Goal: Information Seeking & Learning: Learn about a topic

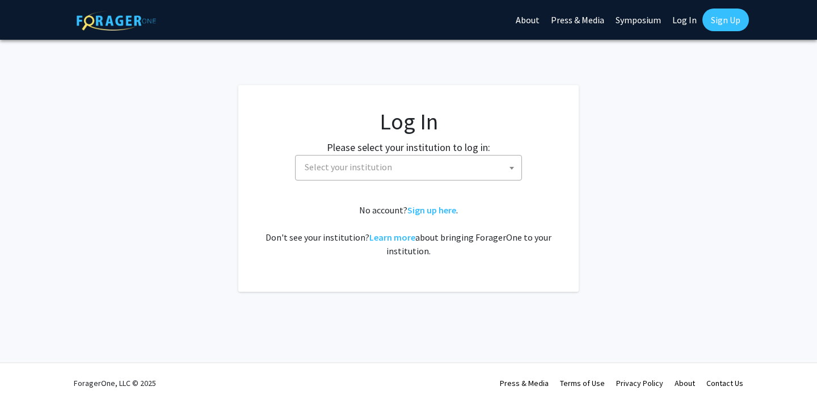
click at [435, 173] on span "Select your institution" at bounding box center [410, 166] width 221 height 23
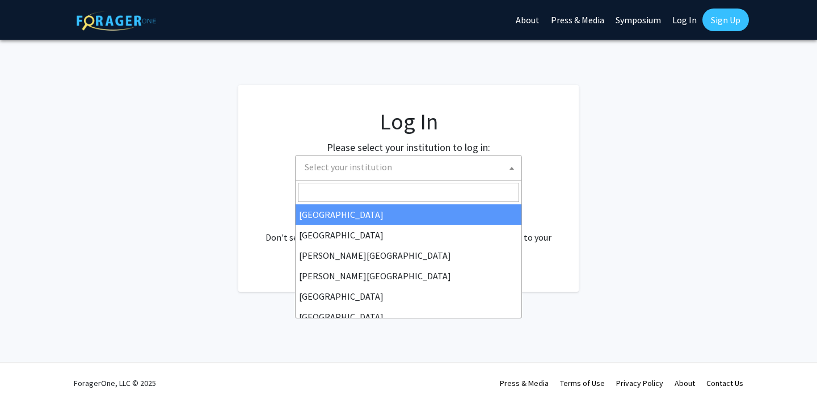
select select "34"
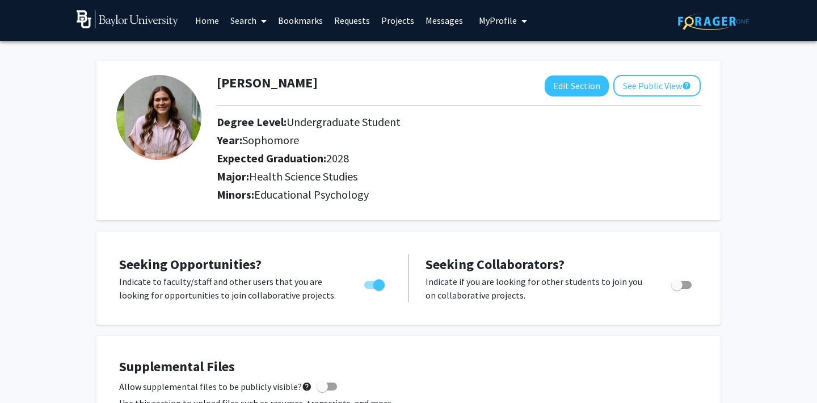
click at [264, 18] on icon at bounding box center [264, 20] width 6 height 9
click at [259, 46] on span "Faculty/Staff" at bounding box center [266, 52] width 83 height 23
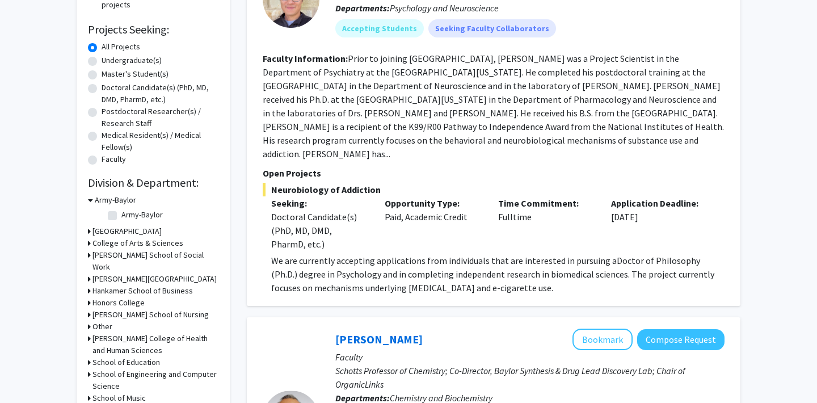
scroll to position [236, 0]
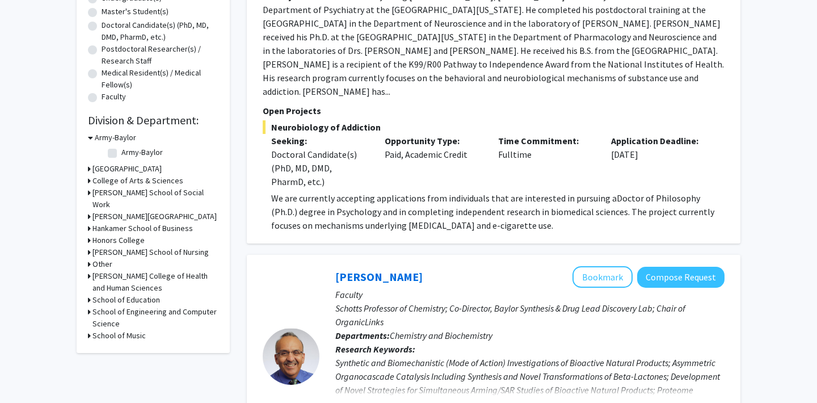
click at [108, 184] on h3 "College of Arts & Sciences" at bounding box center [137, 181] width 91 height 12
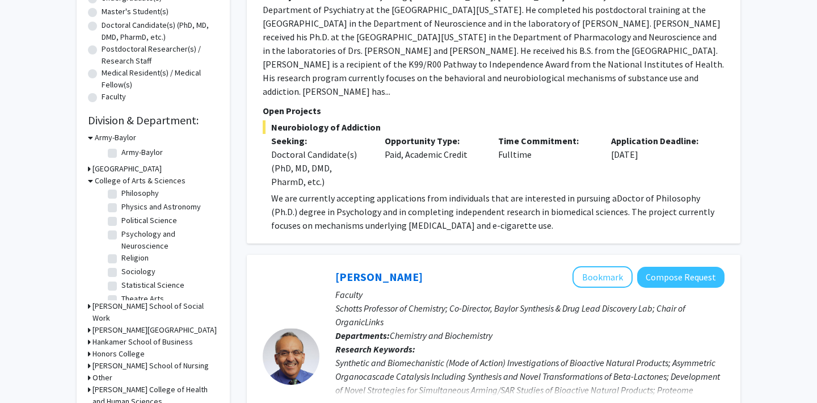
scroll to position [301, 0]
click at [121, 231] on label "Psychology and Neuroscience" at bounding box center [168, 241] width 94 height 24
click at [121, 231] on input "Psychology and Neuroscience" at bounding box center [124, 232] width 7 height 7
checkbox input "true"
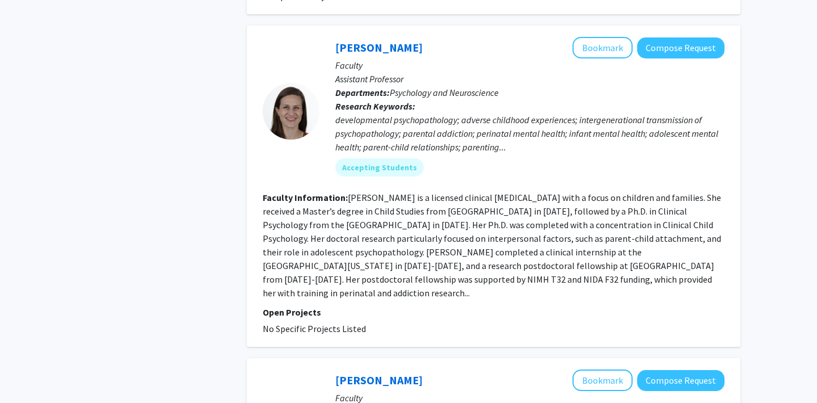
scroll to position [627, 0]
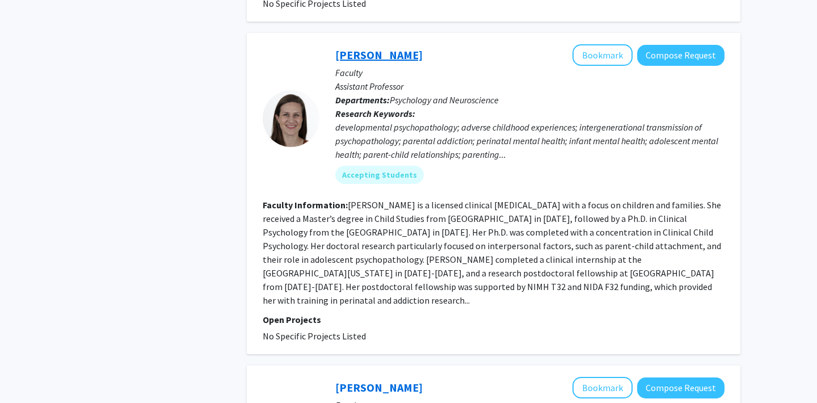
click at [374, 48] on link "[PERSON_NAME]" at bounding box center [378, 55] width 87 height 14
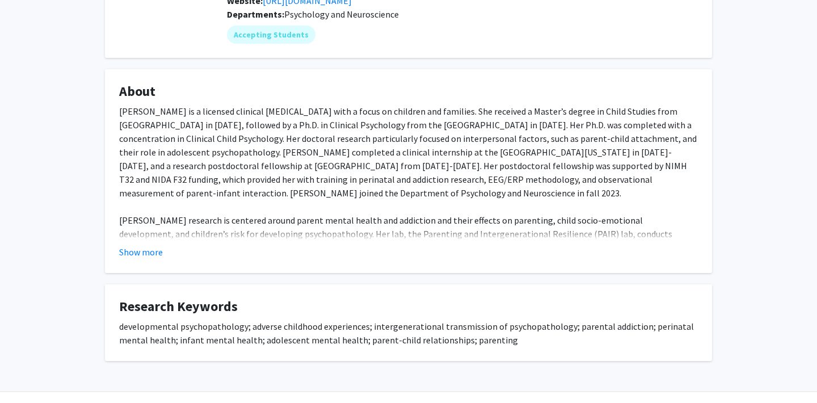
scroll to position [164, 0]
click at [132, 257] on button "Show more" at bounding box center [141, 251] width 44 height 14
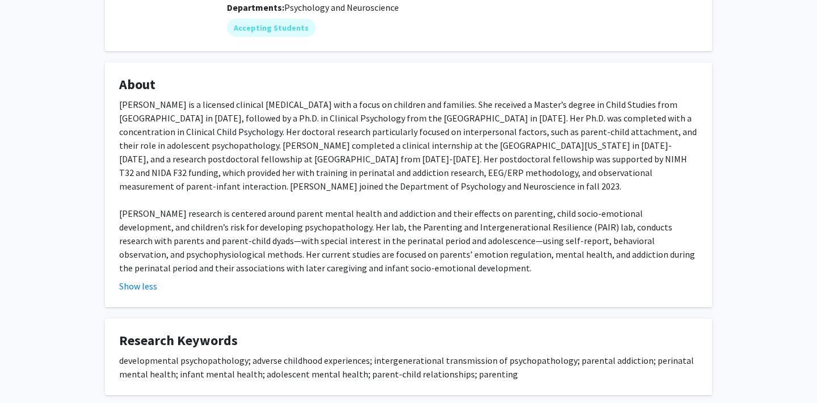
scroll to position [179, 0]
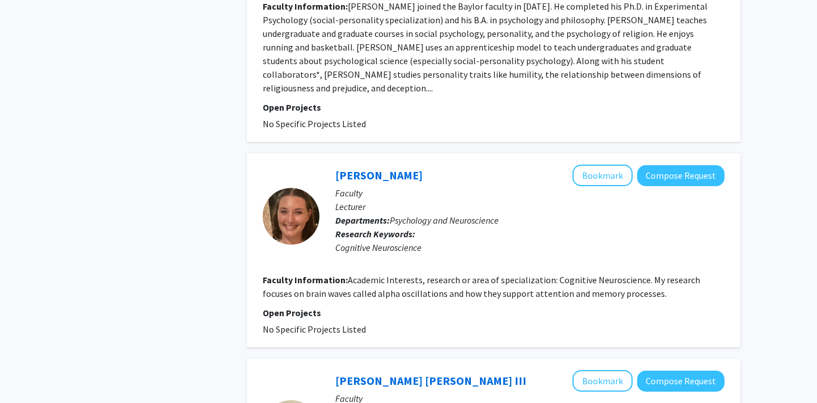
scroll to position [2292, 0]
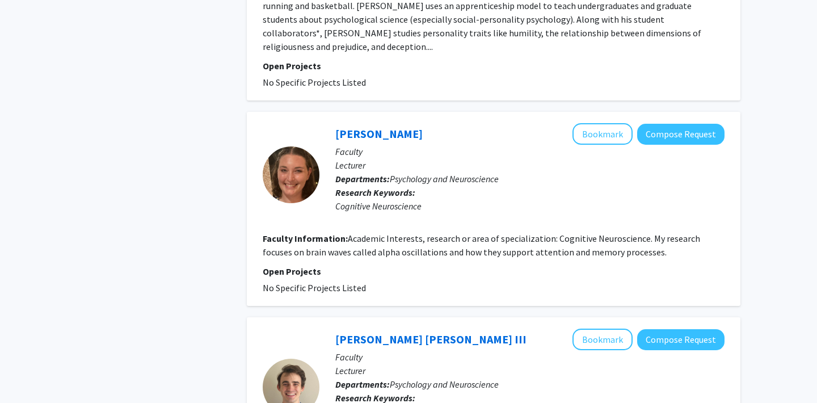
click at [348, 392] on b "Research Keywords:" at bounding box center [375, 397] width 80 height 11
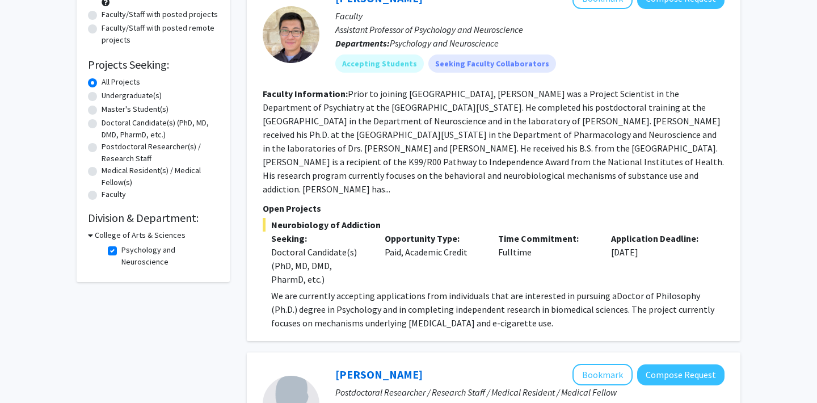
scroll to position [141, 0]
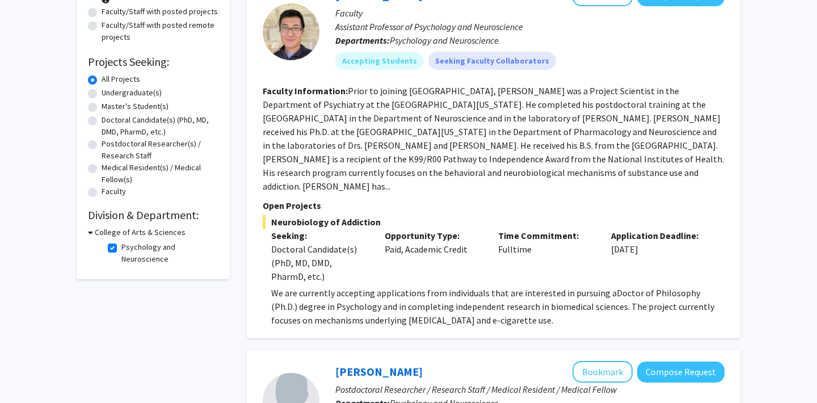
click at [95, 235] on h3 "College of Arts & Sciences" at bounding box center [140, 232] width 91 height 12
click at [95, 235] on h3 "College of Arts & Sciences" at bounding box center [137, 232] width 91 height 12
click at [121, 250] on label "Psychology and Neuroscience" at bounding box center [168, 253] width 94 height 24
click at [121, 248] on input "Psychology and Neuroscience" at bounding box center [124, 244] width 7 height 7
checkbox input "false"
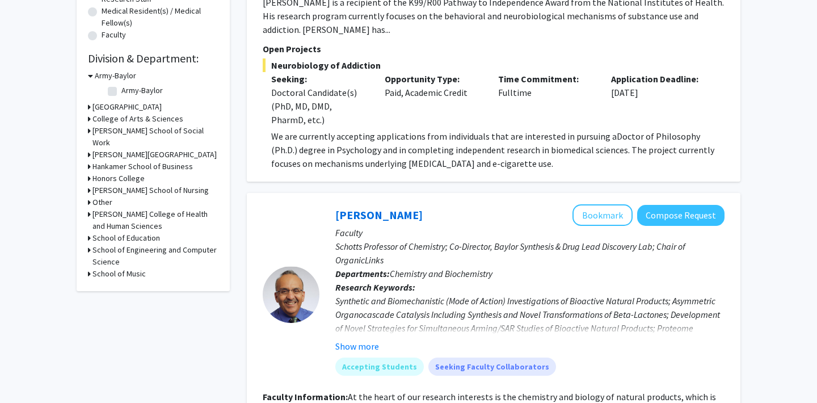
scroll to position [318, 0]
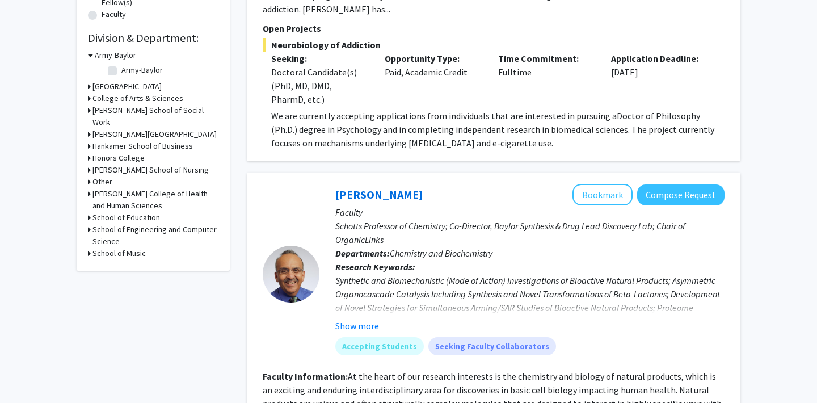
click at [108, 205] on h3 "[PERSON_NAME] College of Health and Human Sciences" at bounding box center [155, 200] width 126 height 24
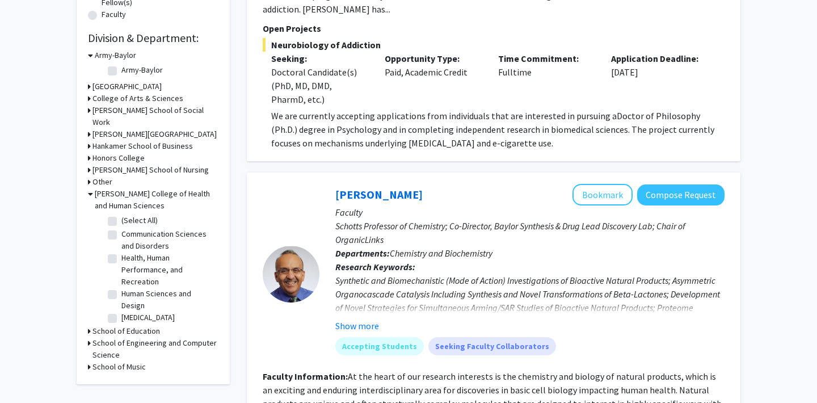
click at [121, 271] on label "Health, Human Performance, and Recreation" at bounding box center [168, 270] width 94 height 36
click at [121, 259] on input "Health, Human Performance, and Recreation" at bounding box center [124, 255] width 7 height 7
checkbox input "true"
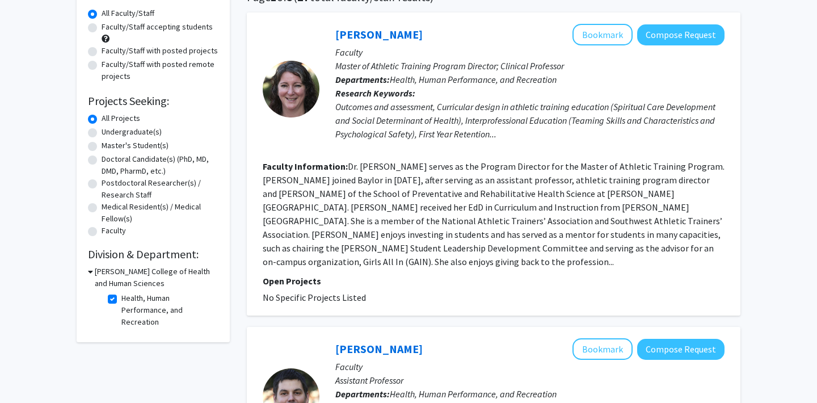
scroll to position [102, 0]
checkbox input "false"
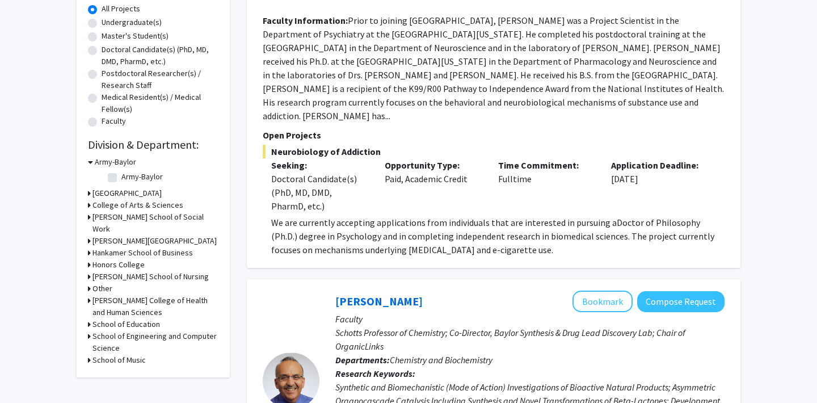
scroll to position [214, 0]
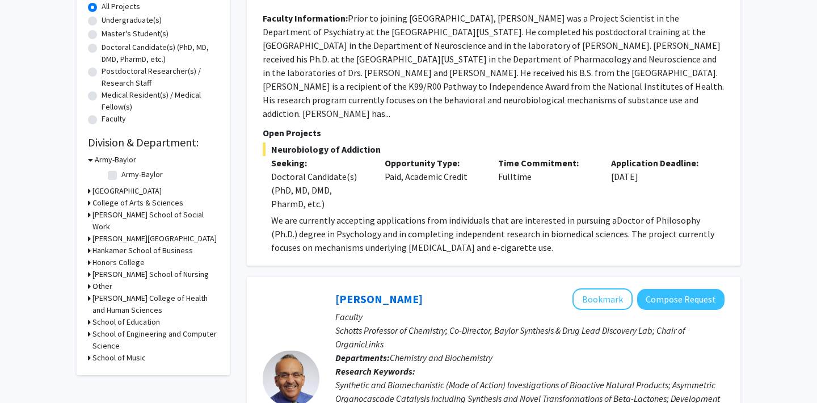
click at [109, 308] on h3 "[PERSON_NAME] College of Health and Human Sciences" at bounding box center [155, 304] width 126 height 24
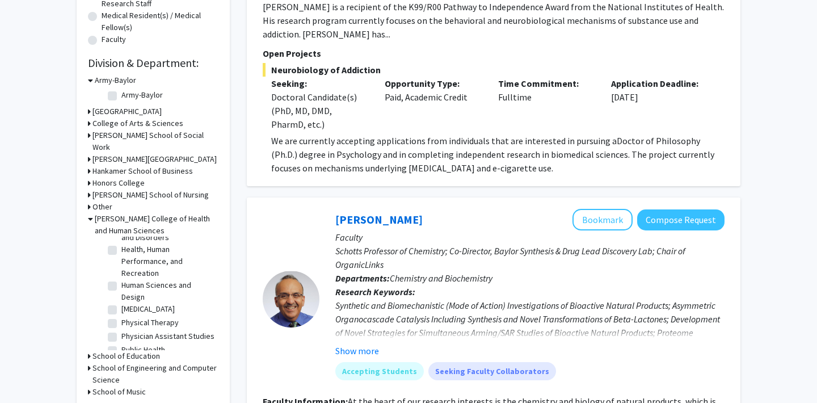
scroll to position [310, 0]
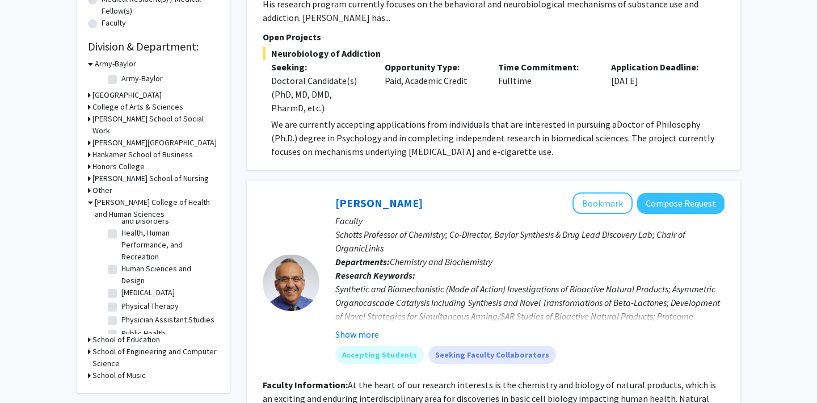
click at [121, 336] on label "Public Health" at bounding box center [143, 333] width 44 height 12
click at [121, 335] on input "Public Health" at bounding box center [124, 330] width 7 height 7
checkbox input "true"
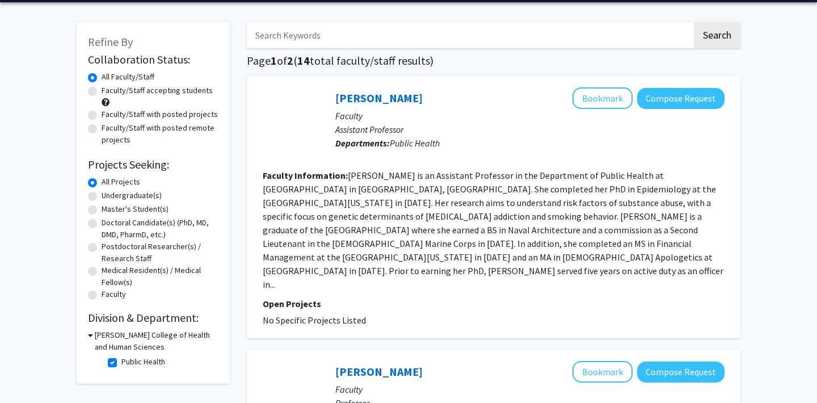
scroll to position [41, 0]
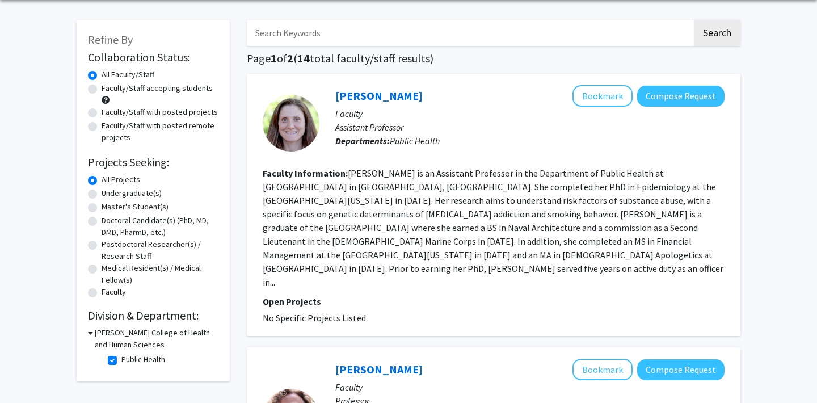
click at [121, 362] on label "Public Health" at bounding box center [143, 359] width 44 height 12
click at [121, 361] on input "Public Health" at bounding box center [124, 356] width 7 height 7
checkbox input "false"
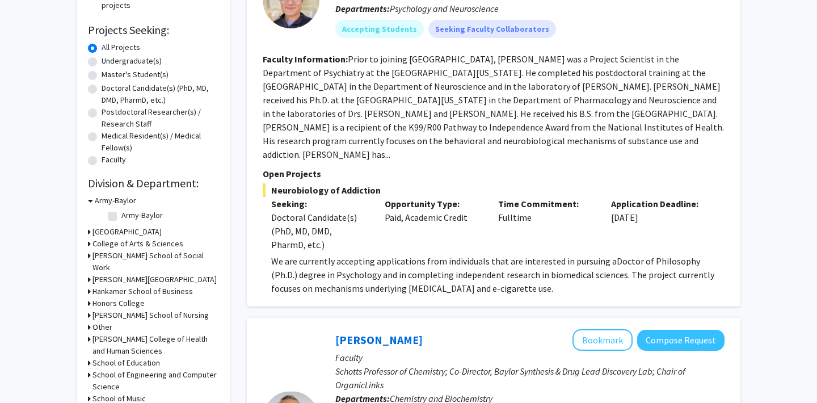
scroll to position [178, 0]
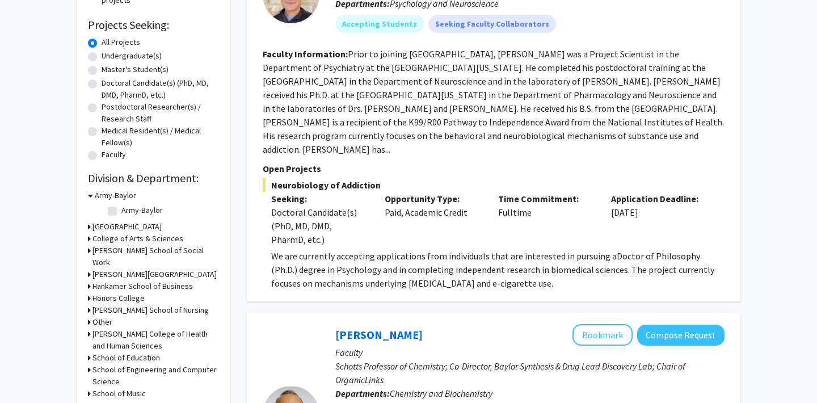
click at [112, 242] on h3 "College of Arts & Sciences" at bounding box center [137, 239] width 91 height 12
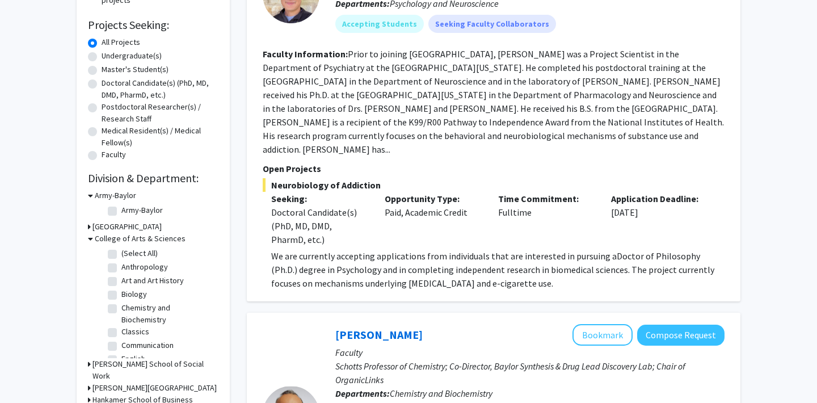
scroll to position [0, 0]
click at [121, 295] on label "Biology" at bounding box center [134, 294] width 26 height 12
click at [121, 295] on input "Biology" at bounding box center [124, 291] width 7 height 7
checkbox input "true"
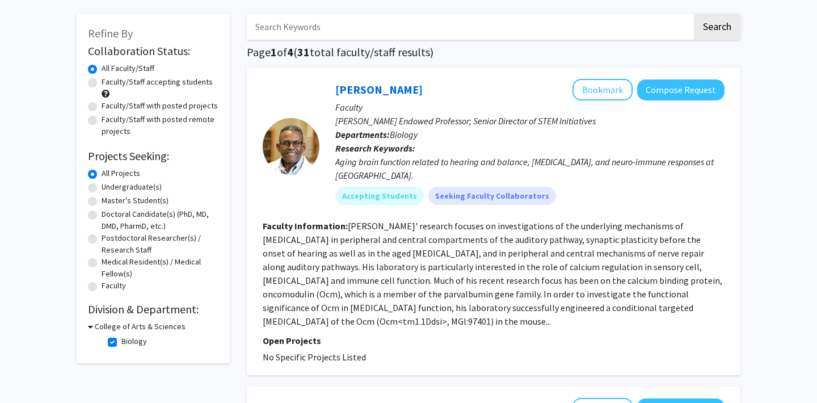
scroll to position [69, 0]
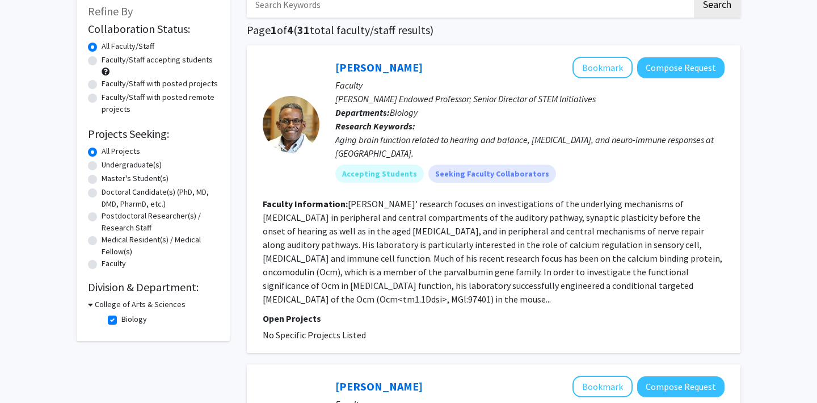
click at [121, 319] on label "Biology" at bounding box center [134, 319] width 26 height 12
click at [121, 319] on input "Biology" at bounding box center [124, 316] width 7 height 7
checkbox input "false"
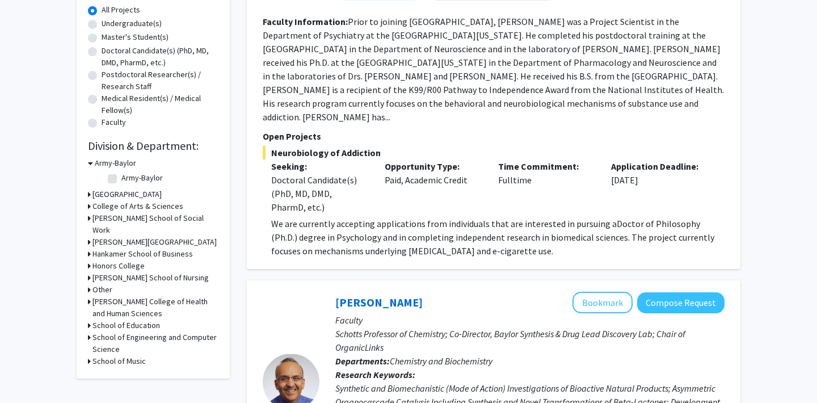
scroll to position [212, 0]
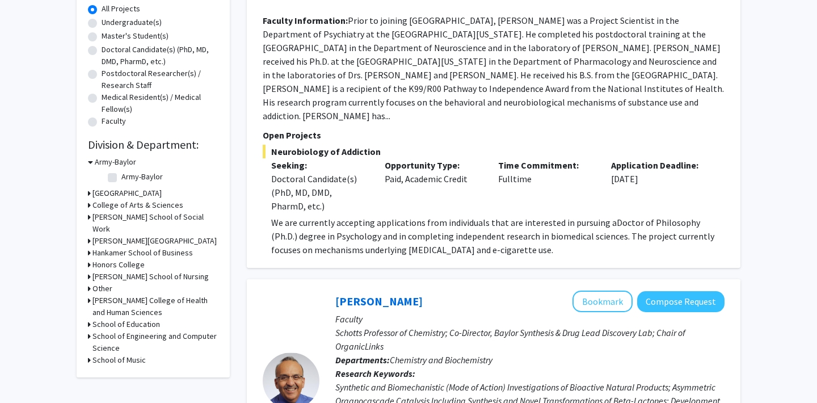
click at [99, 282] on h3 "[PERSON_NAME] School of Nursing" at bounding box center [150, 277] width 116 height 12
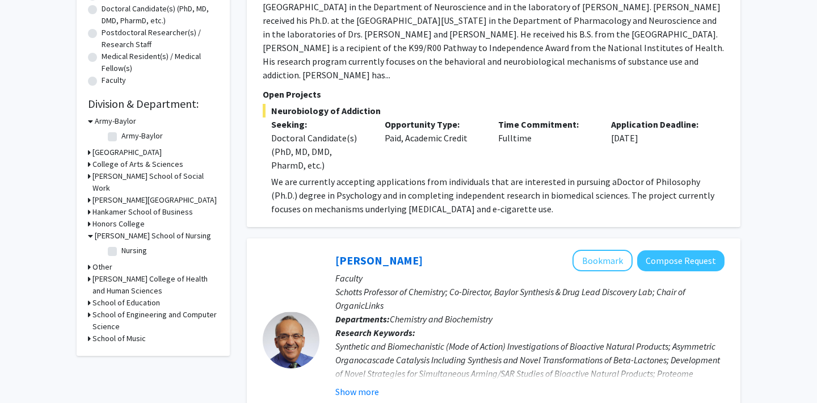
scroll to position [254, 0]
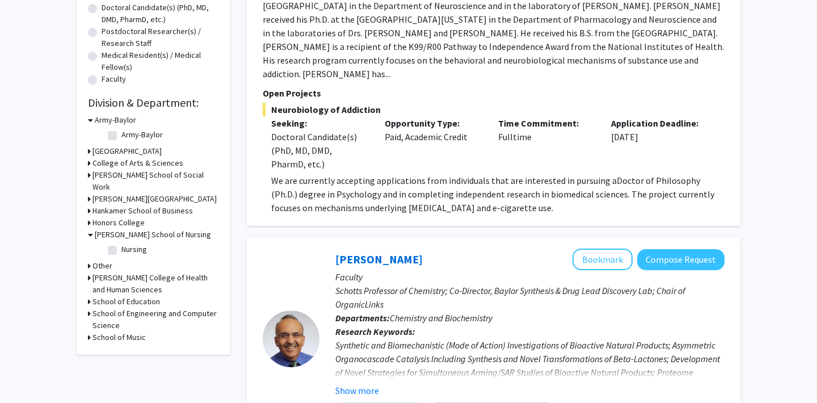
click at [102, 293] on h3 "[PERSON_NAME] College of Health and Human Sciences" at bounding box center [155, 284] width 126 height 24
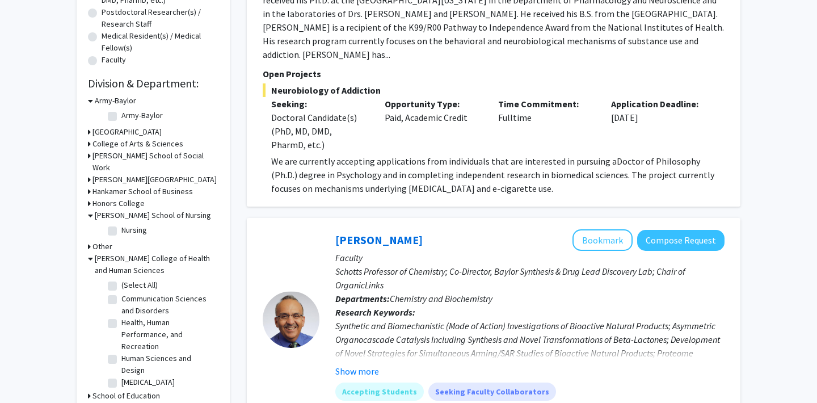
scroll to position [278, 0]
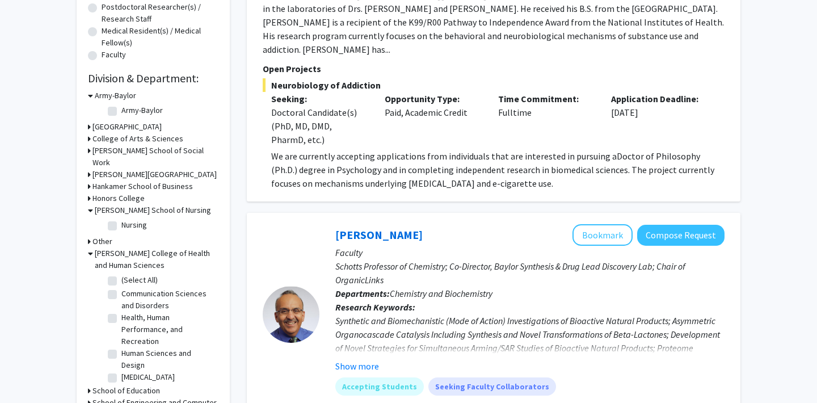
click at [121, 286] on label "(Select All)" at bounding box center [139, 280] width 36 height 12
click at [121, 281] on input "(Select All)" at bounding box center [124, 277] width 7 height 7
checkbox input "true"
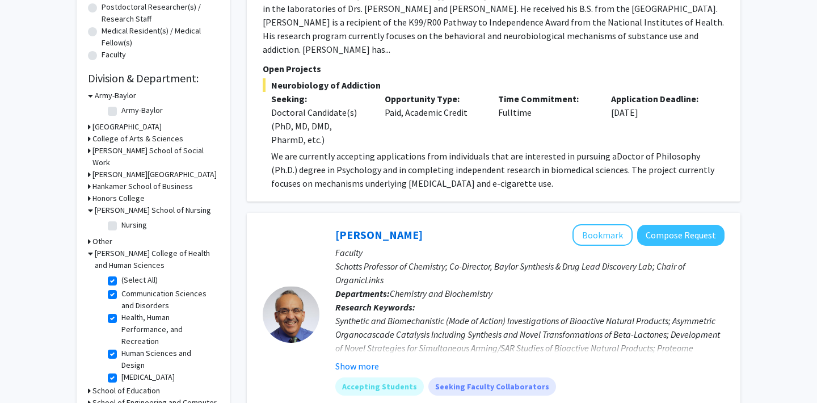
checkbox input "true"
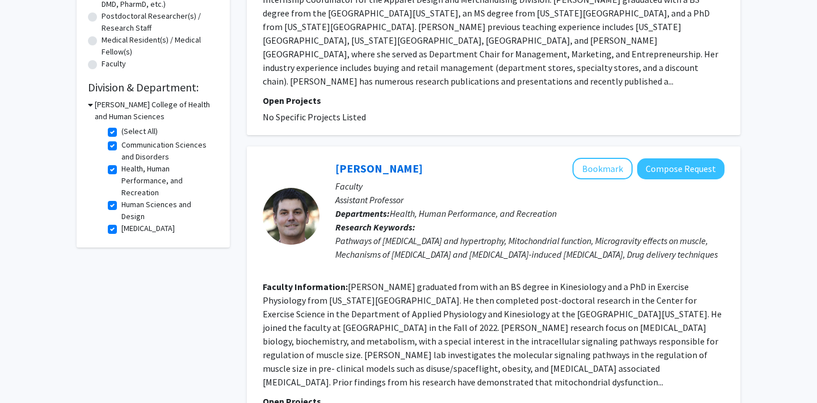
scroll to position [293, 0]
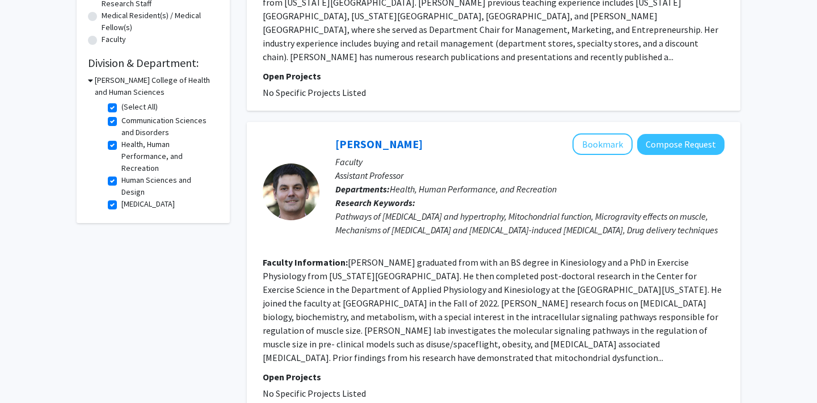
click at [121, 109] on label "(Select All)" at bounding box center [139, 107] width 36 height 12
click at [121, 108] on input "(Select All)" at bounding box center [124, 104] width 7 height 7
checkbox input "false"
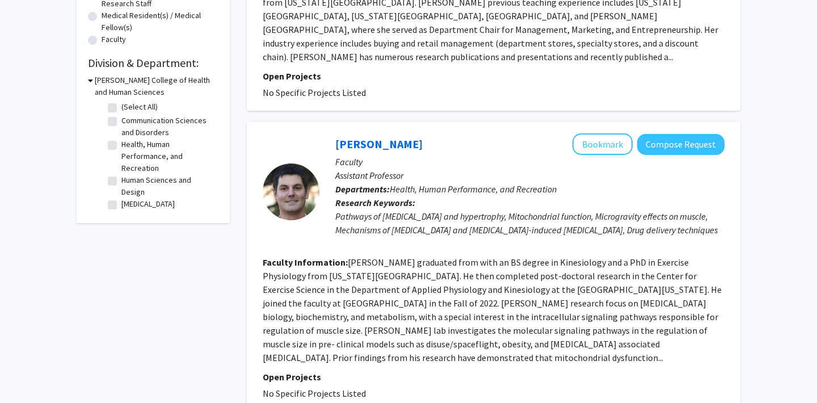
checkbox input "false"
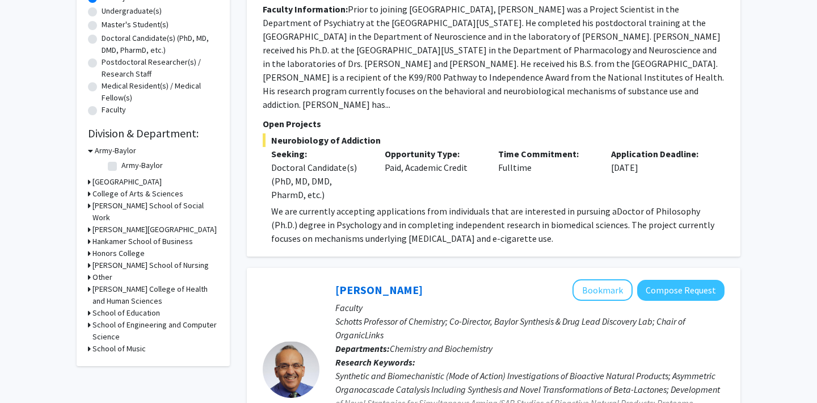
scroll to position [224, 0]
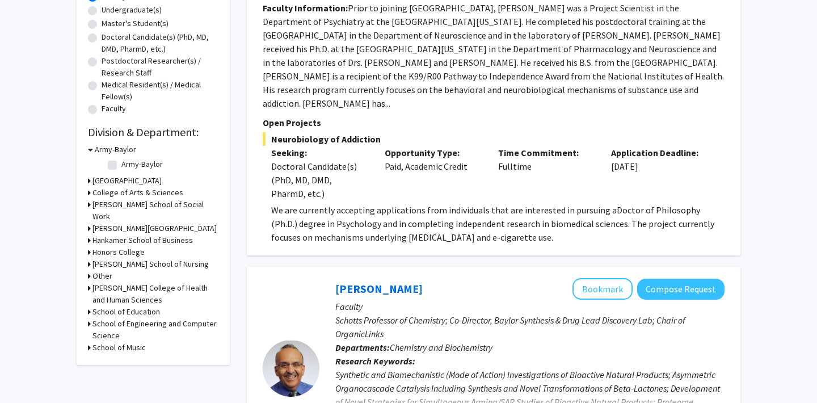
click at [125, 197] on h3 "College of Arts & Sciences" at bounding box center [137, 193] width 91 height 12
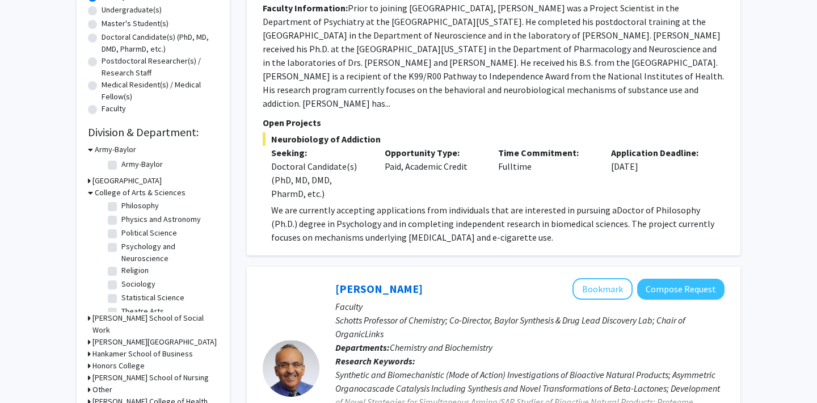
scroll to position [301, 0]
click at [121, 242] on label "Psychology and Neuroscience" at bounding box center [168, 253] width 94 height 24
click at [121, 242] on input "Psychology and Neuroscience" at bounding box center [124, 244] width 7 height 7
checkbox input "true"
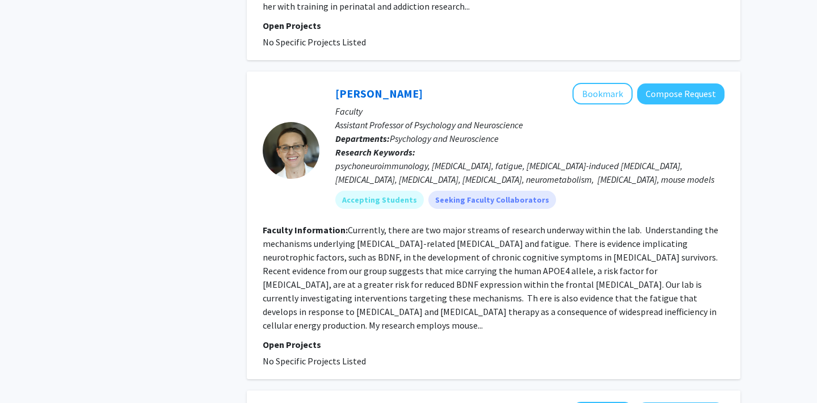
scroll to position [924, 0]
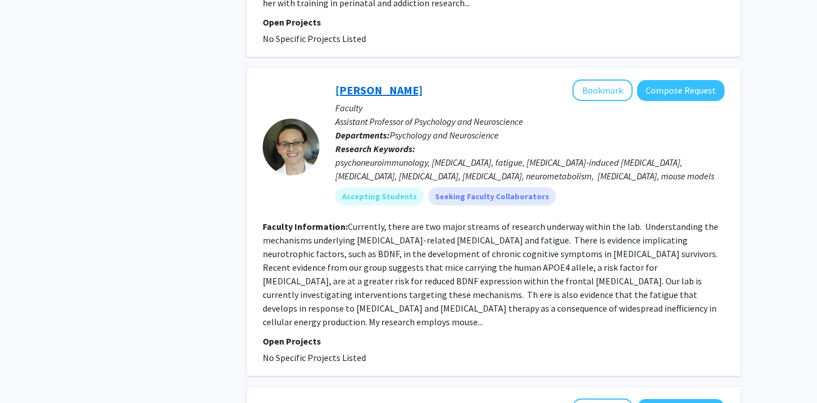
click at [371, 83] on link "[PERSON_NAME]" at bounding box center [378, 90] width 87 height 14
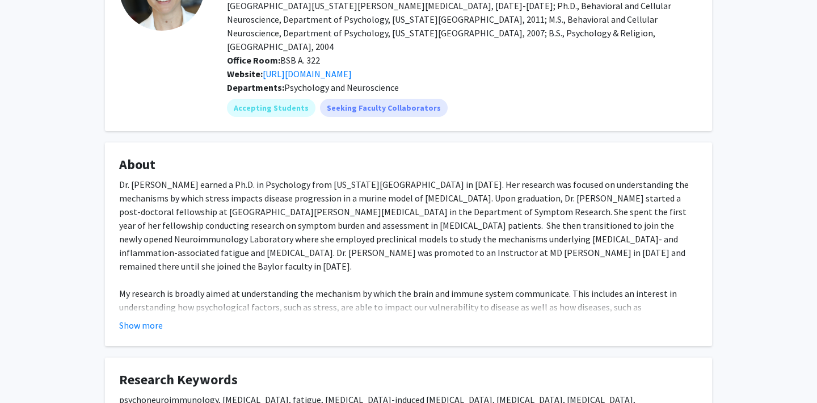
scroll to position [119, 0]
click at [136, 317] on button "Show more" at bounding box center [141, 324] width 44 height 14
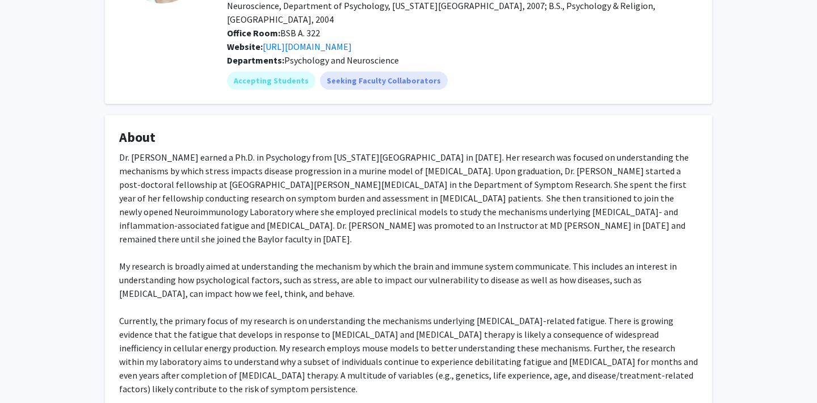
scroll to position [150, 0]
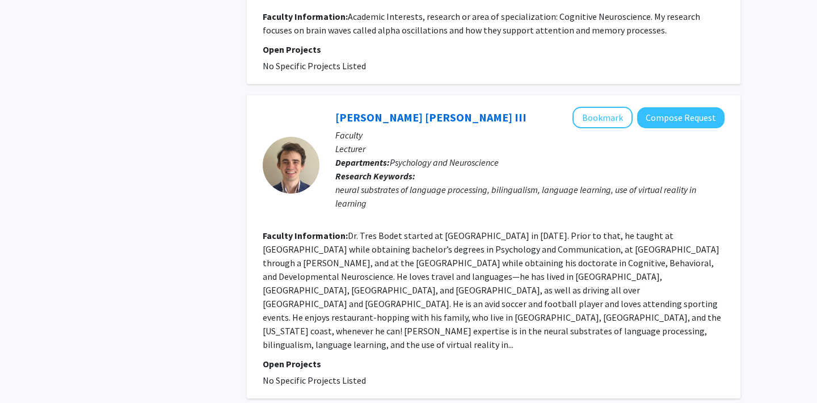
scroll to position [2514, 0]
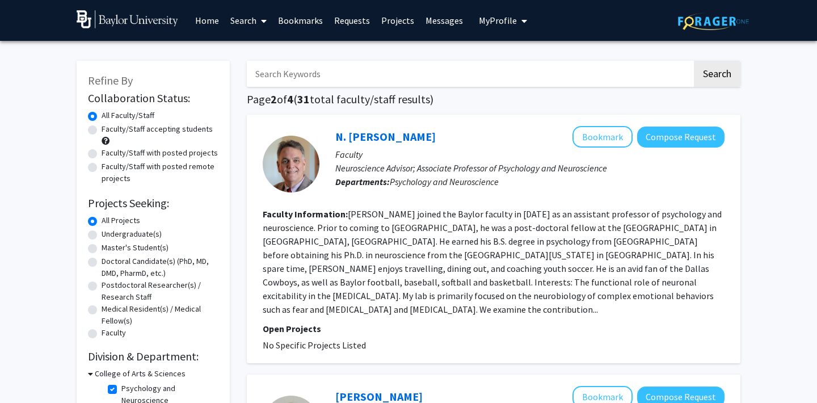
click at [263, 21] on icon at bounding box center [264, 20] width 6 height 9
click at [261, 48] on span "Faculty/Staff" at bounding box center [266, 52] width 83 height 23
checkbox input "false"
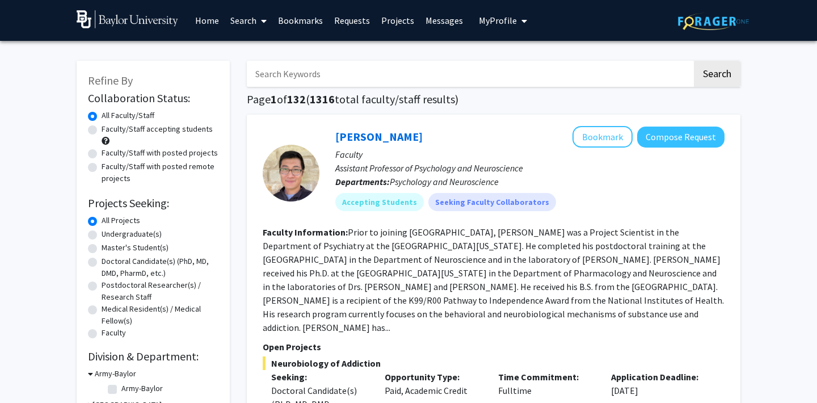
click at [98, 131] on div "Faculty/Staff accepting students" at bounding box center [153, 135] width 130 height 24
click at [102, 132] on label "Faculty/Staff accepting students" at bounding box center [157, 129] width 111 height 12
click at [102, 130] on input "Faculty/Staff accepting students" at bounding box center [105, 126] width 7 height 7
radio input "true"
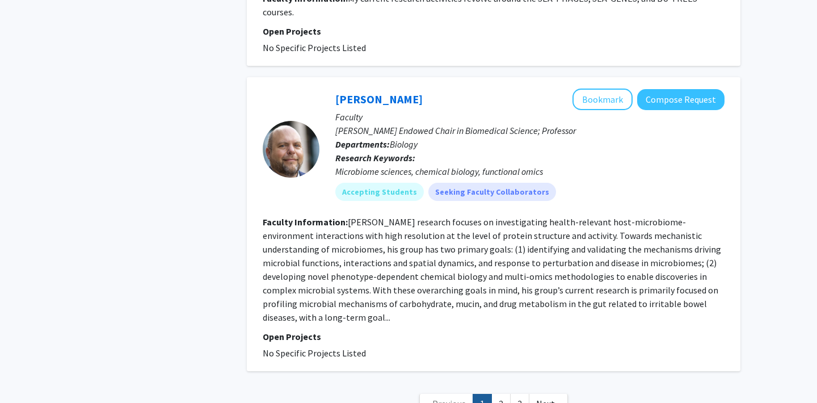
scroll to position [3069, 0]
click at [503, 394] on link "2" at bounding box center [500, 404] width 19 height 20
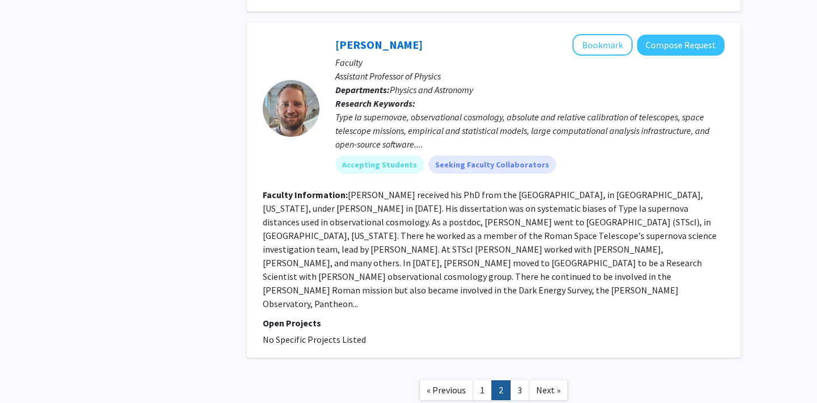
scroll to position [2611, 0]
click at [522, 381] on link "3" at bounding box center [519, 391] width 19 height 20
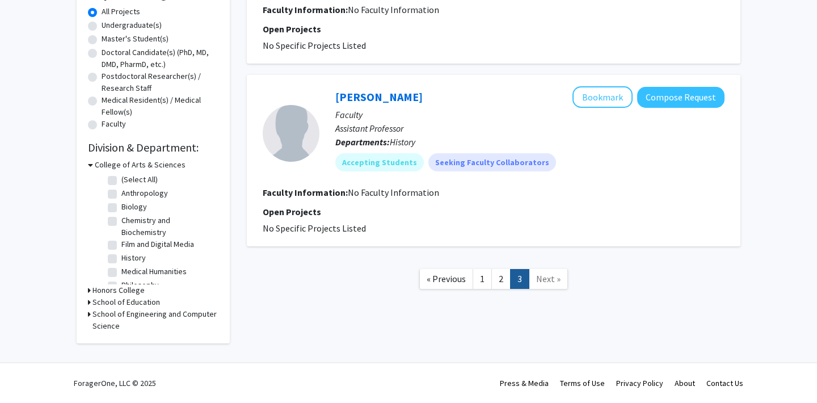
scroll to position [210, 0]
click at [542, 282] on span "Next »" at bounding box center [548, 278] width 24 height 11
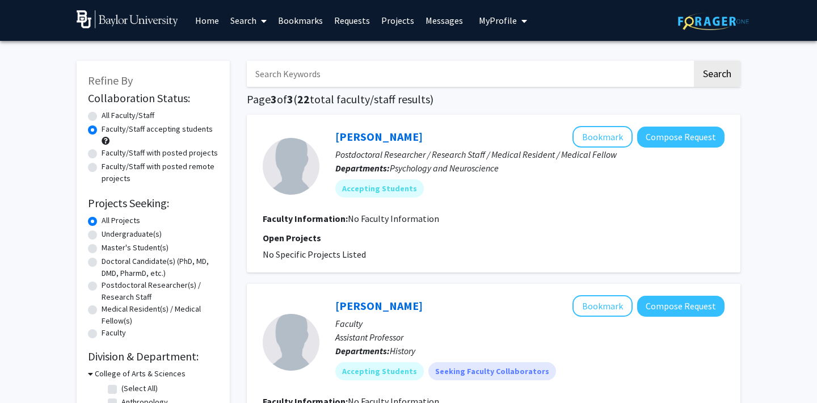
scroll to position [0, 0]
